Goal: Find specific page/section: Find specific page/section

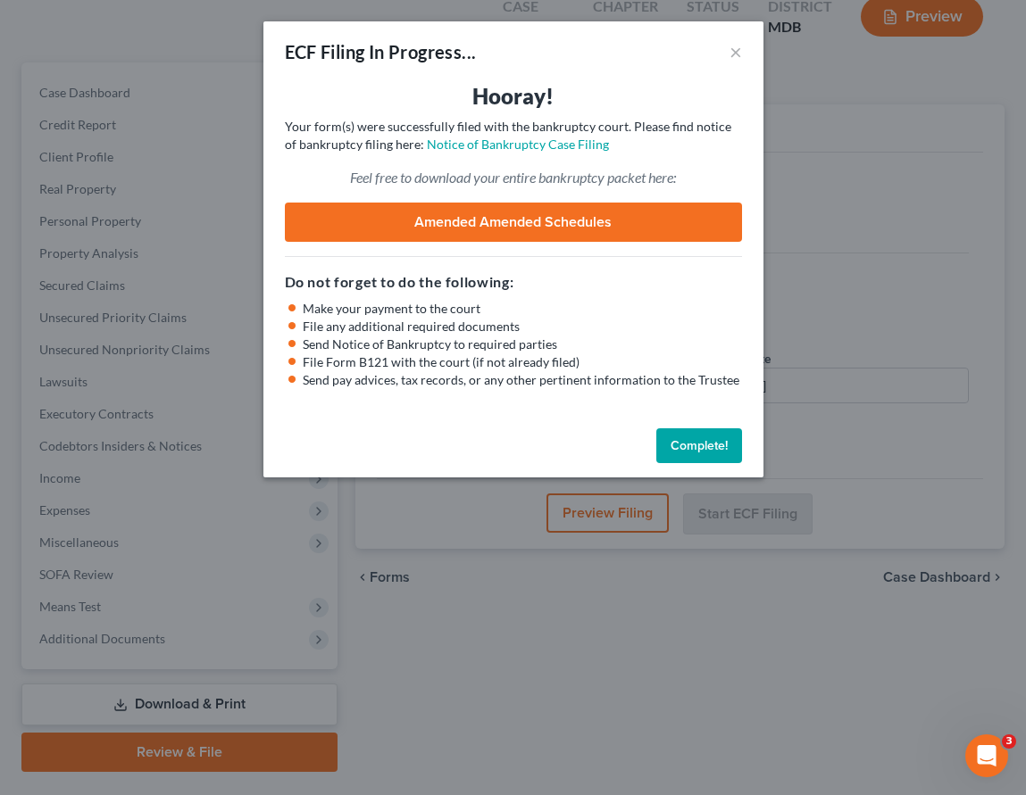
scroll to position [152, 0]
click at [737, 52] on button "×" at bounding box center [735, 51] width 12 height 21
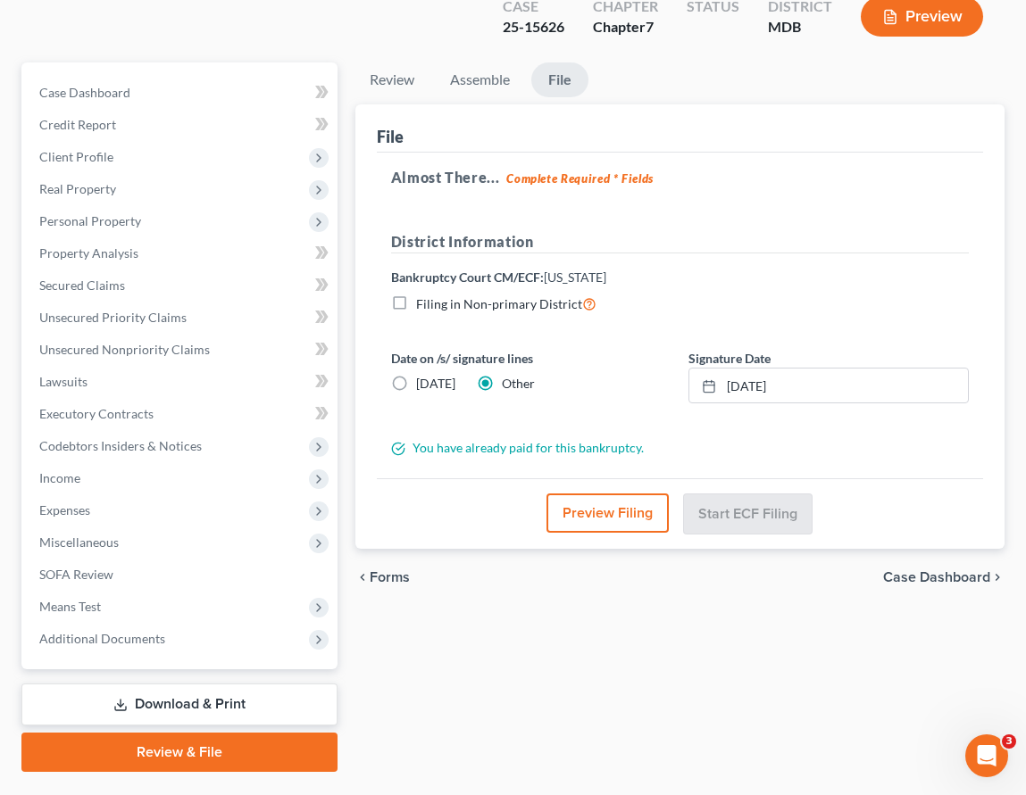
scroll to position [0, 0]
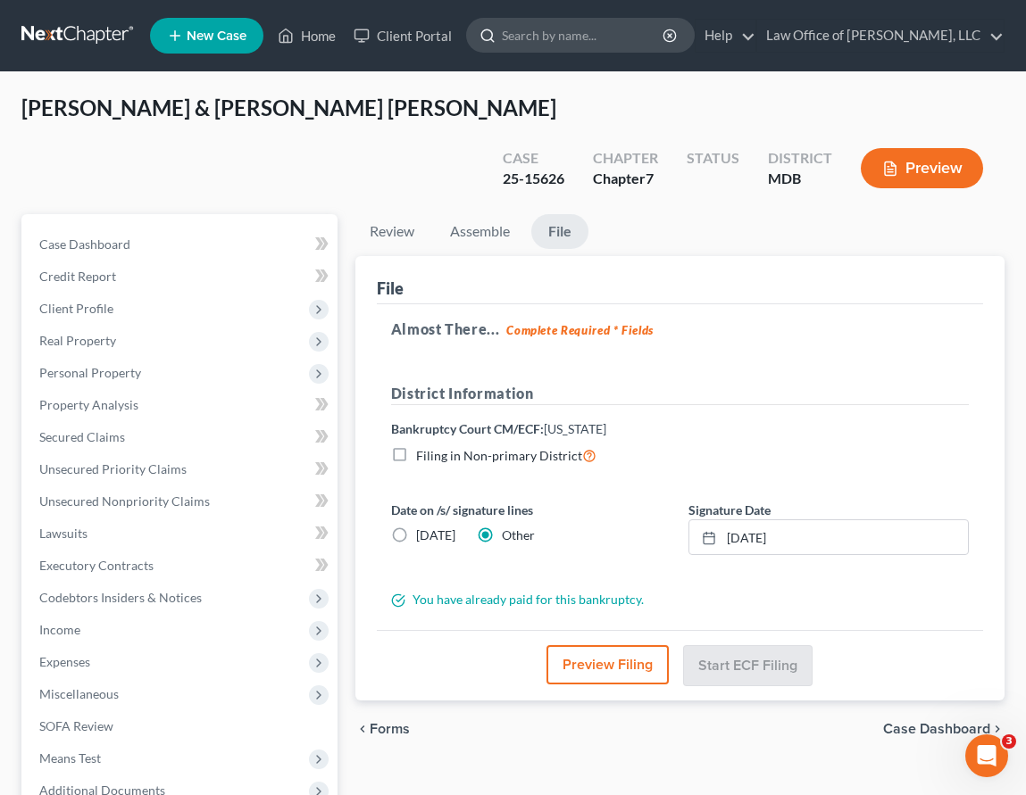
click at [561, 36] on input "search" at bounding box center [583, 35] width 163 height 33
type input "[GEOGRAPHIC_DATA]"
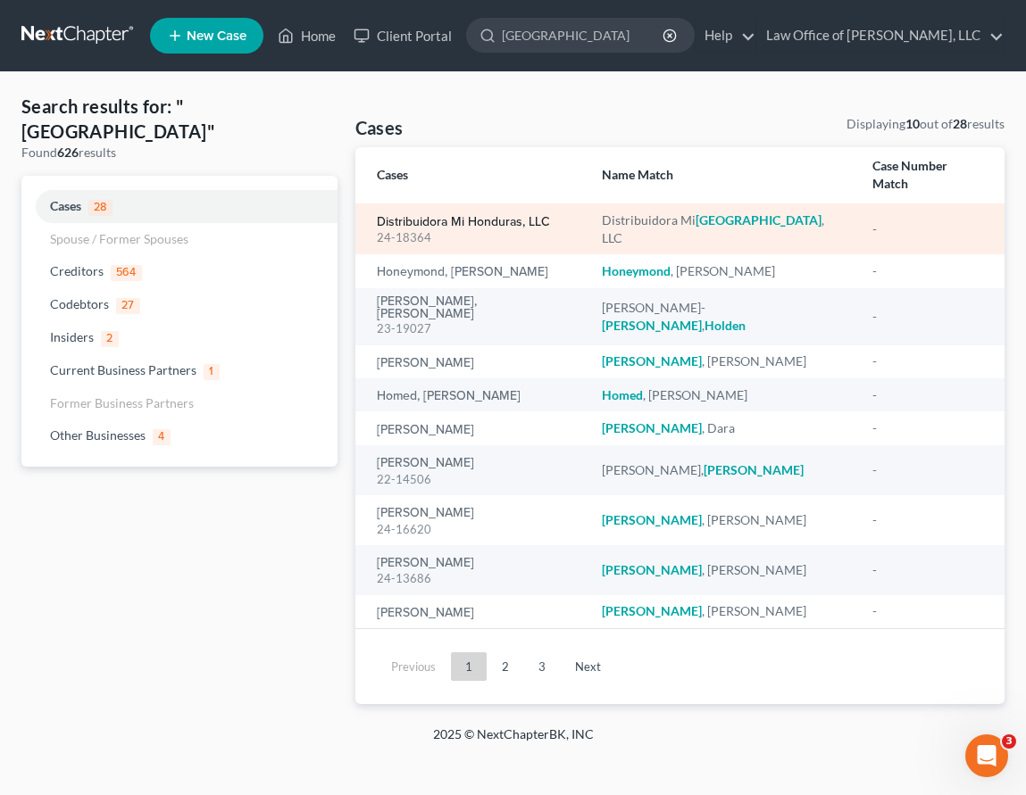
click at [396, 216] on link "Distribuidora Mi Honduras, LLC" at bounding box center [463, 222] width 173 height 12
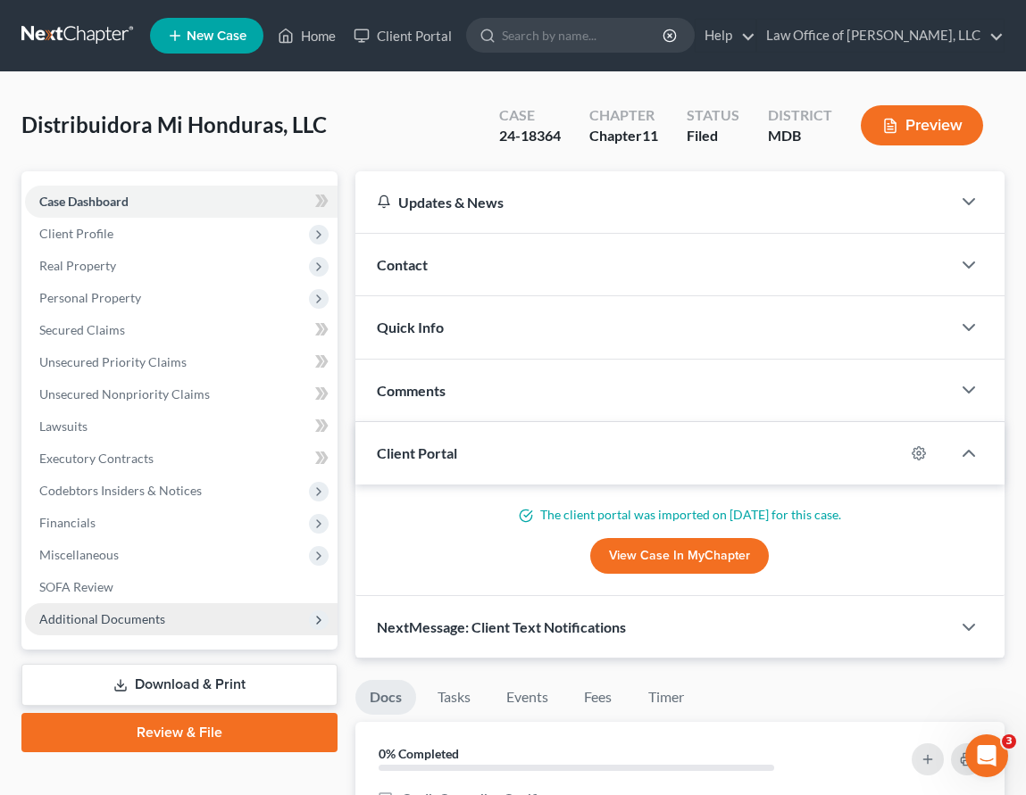
click at [104, 617] on span "Additional Documents" at bounding box center [102, 618] width 126 height 15
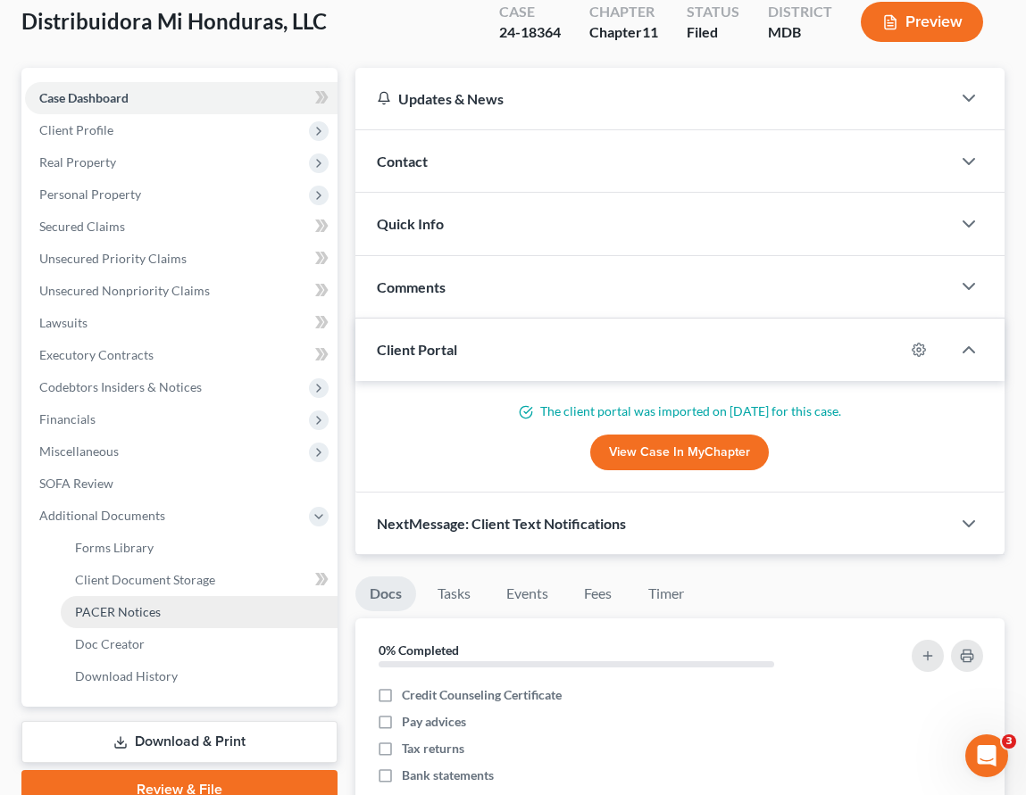
click at [108, 606] on span "PACER Notices" at bounding box center [118, 611] width 86 height 15
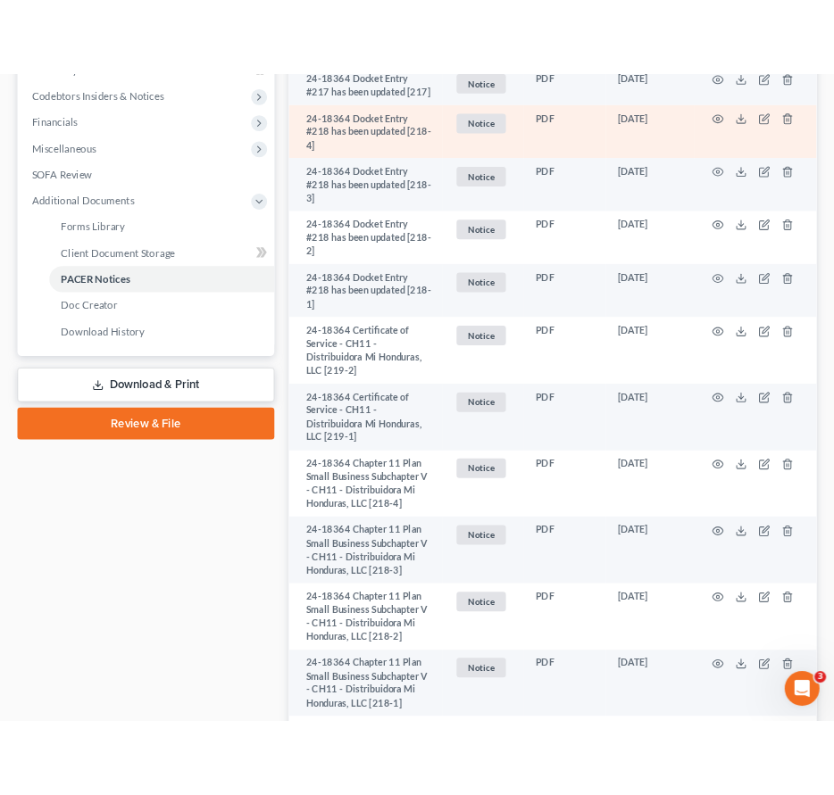
scroll to position [829, 0]
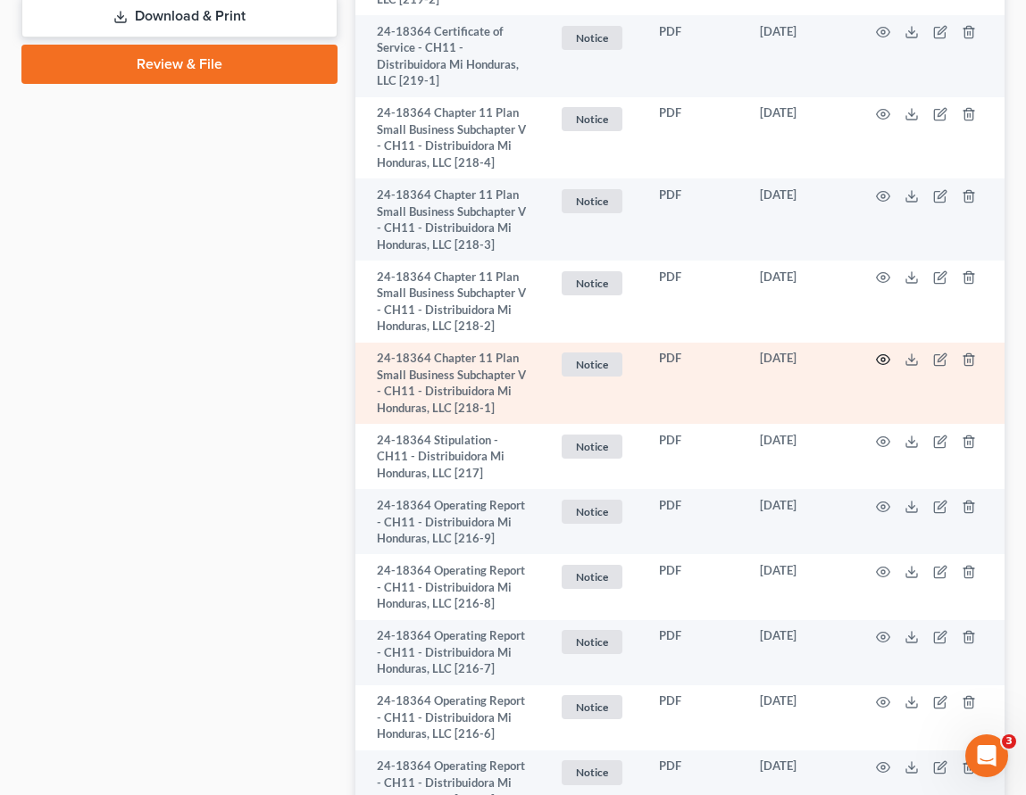
click at [881, 355] on icon "button" at bounding box center [883, 360] width 13 height 10
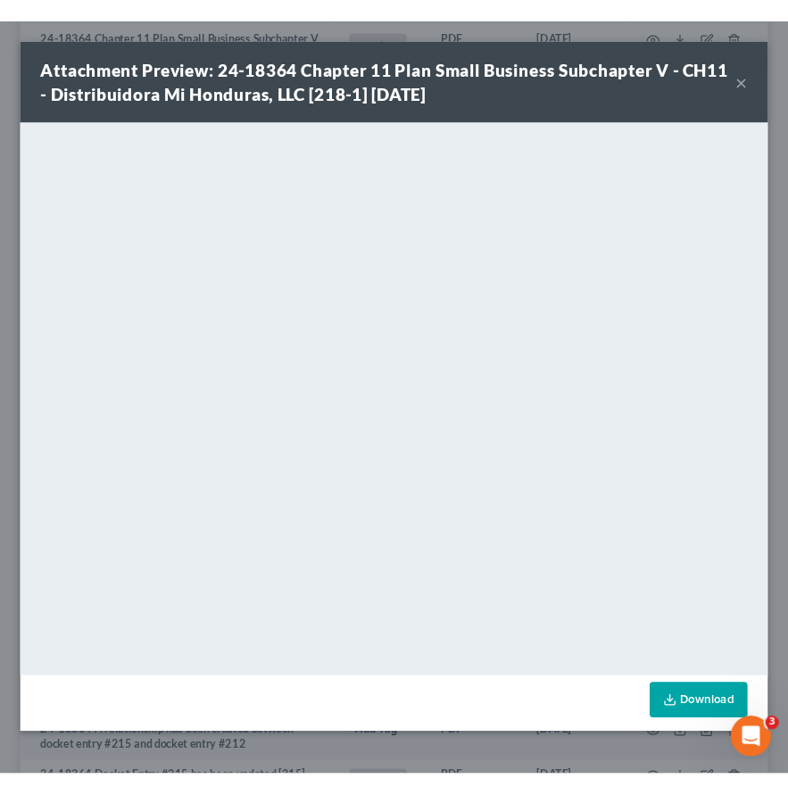
scroll to position [847, 0]
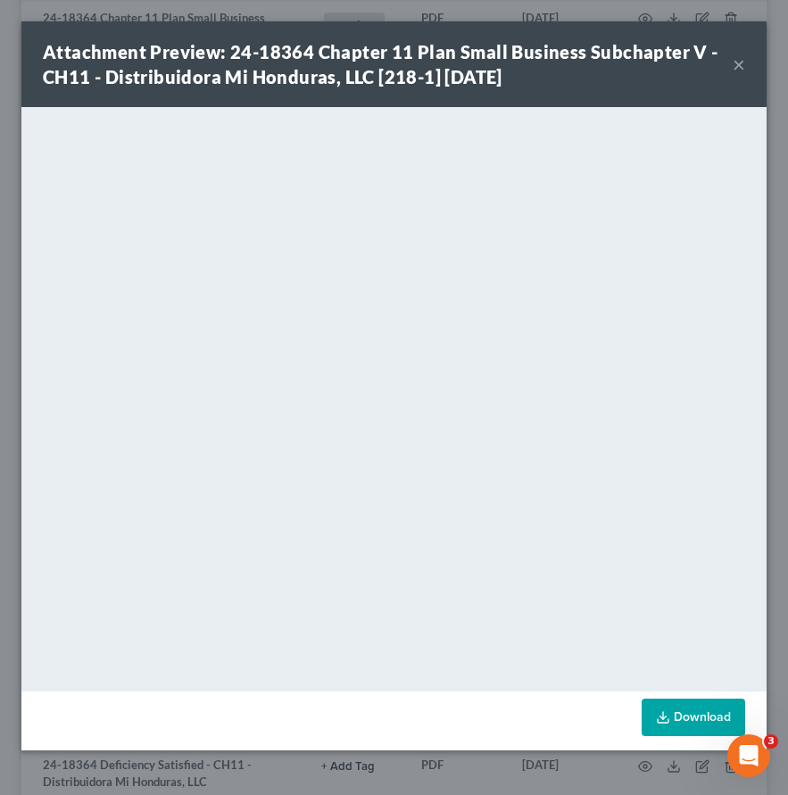
click at [733, 62] on button "×" at bounding box center [739, 64] width 12 height 21
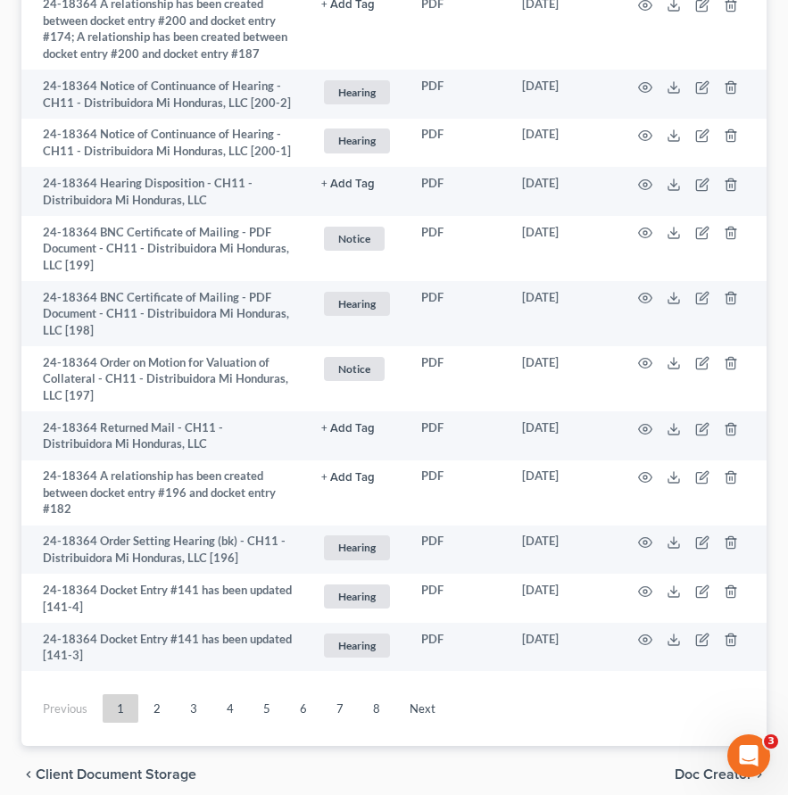
scroll to position [3863, 0]
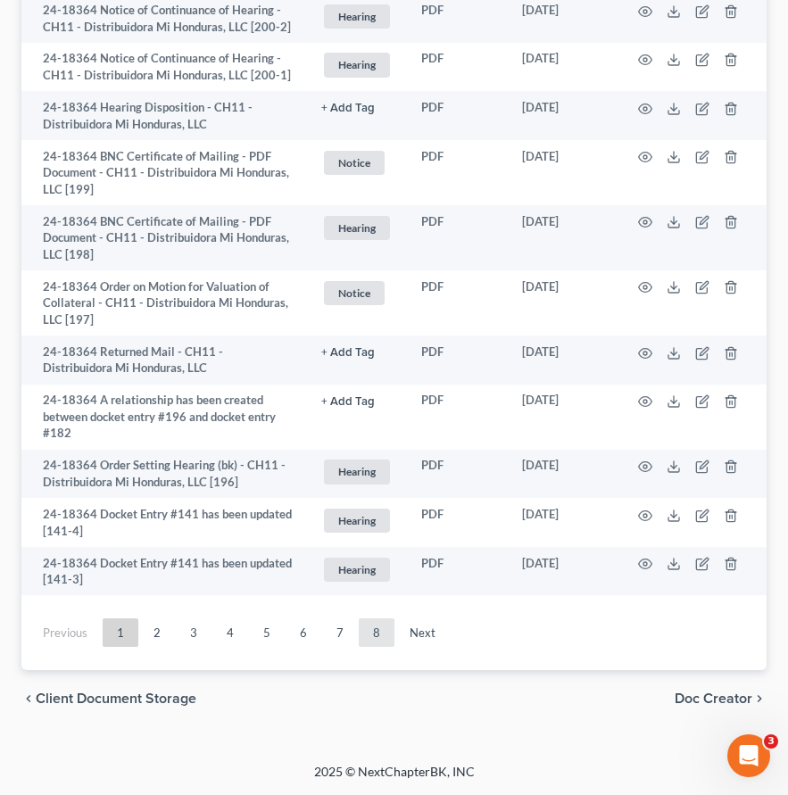
click at [380, 644] on link "8" at bounding box center [377, 633] width 36 height 29
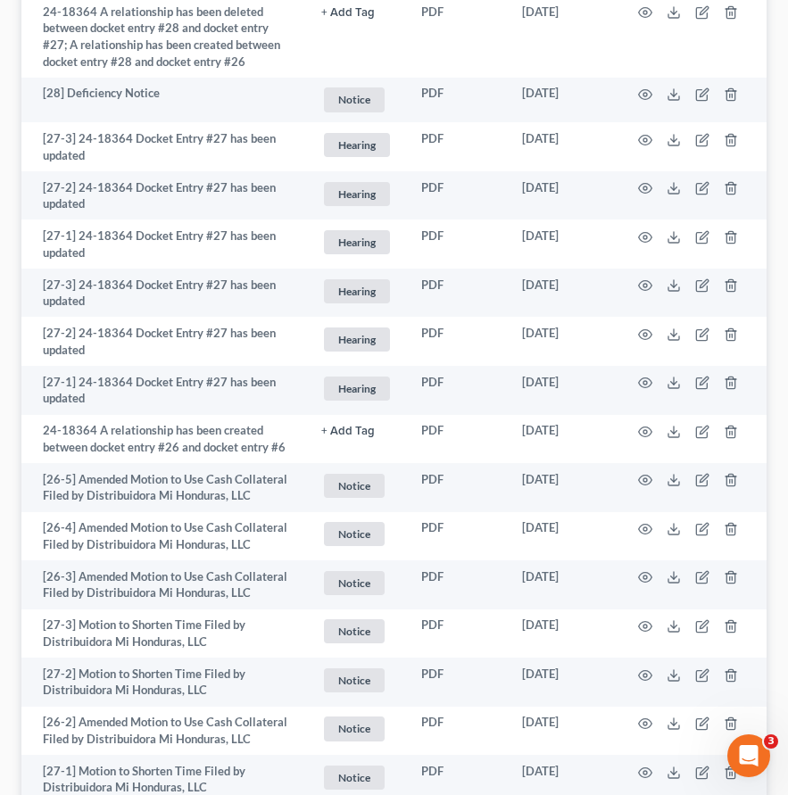
scroll to position [0, 0]
